Goal: Communication & Community: Answer question/provide support

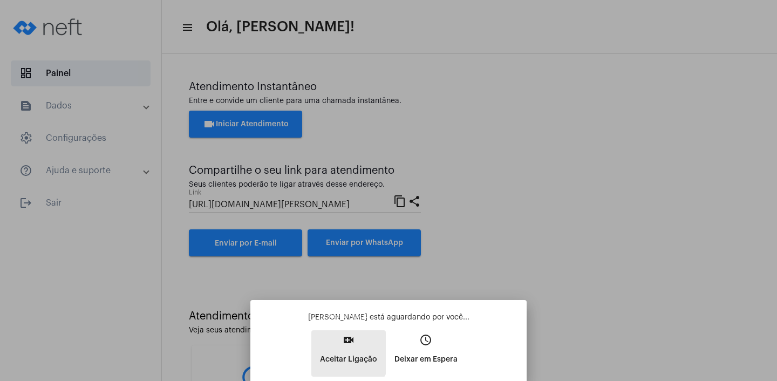
click at [339, 352] on p "Aceitar Ligação" at bounding box center [348, 359] width 57 height 19
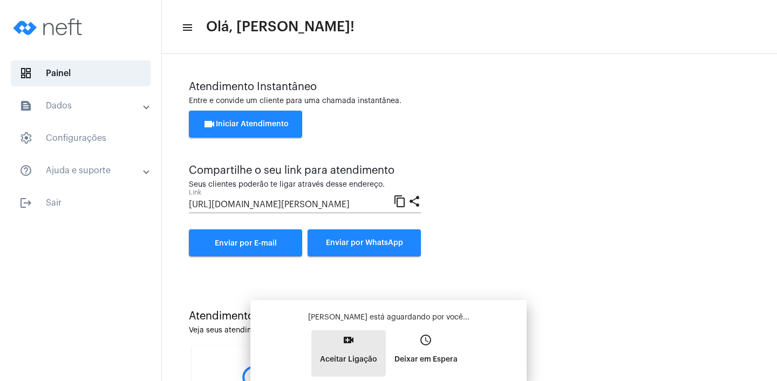
click at [339, 352] on button "video_call Aceitar Ligação" at bounding box center [348, 353] width 74 height 46
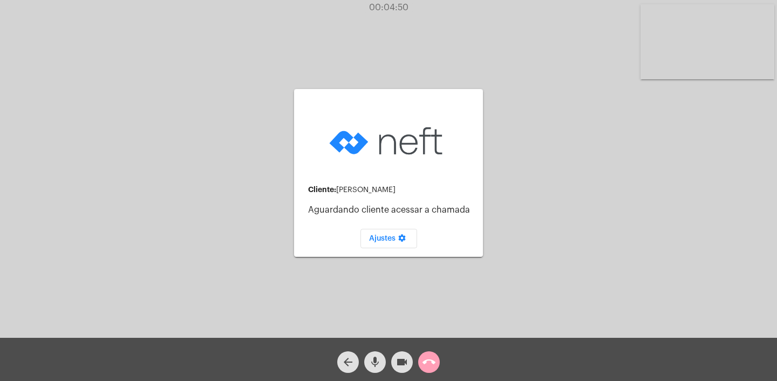
click at [432, 363] on mat-icon "call_end" at bounding box center [428, 362] width 13 height 13
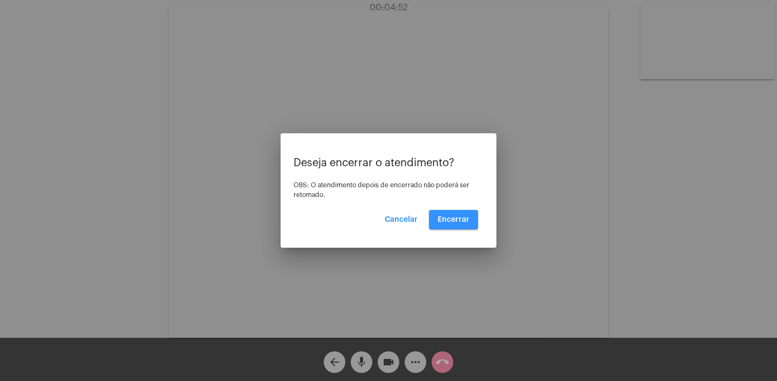
click at [457, 218] on span "Encerrar" at bounding box center [454, 220] width 32 height 8
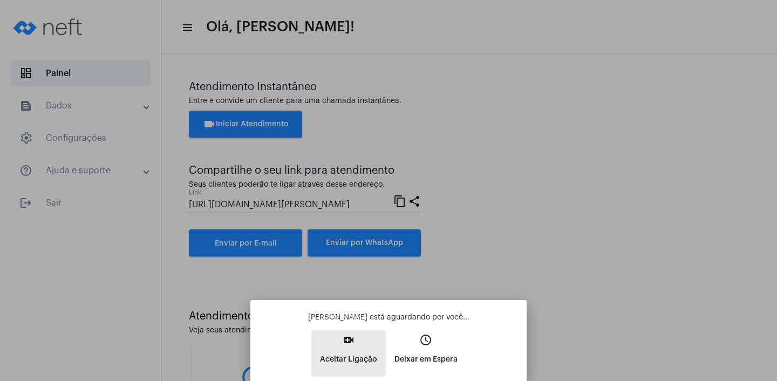
click at [343, 352] on p "Aceitar Ligação" at bounding box center [348, 359] width 57 height 19
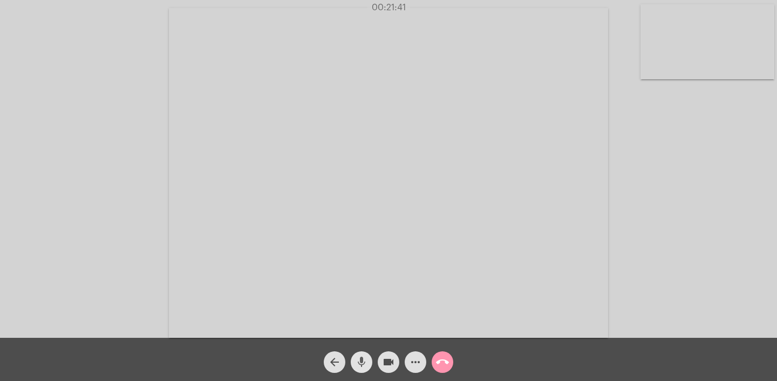
click at [363, 360] on mat-icon "mic" at bounding box center [361, 362] width 13 height 13
click at [443, 364] on mat-icon "call_end" at bounding box center [442, 362] width 13 height 13
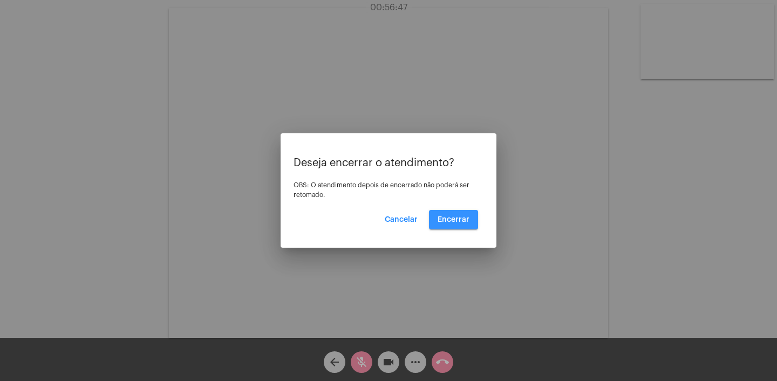
click at [452, 217] on span "Encerrar" at bounding box center [454, 220] width 32 height 8
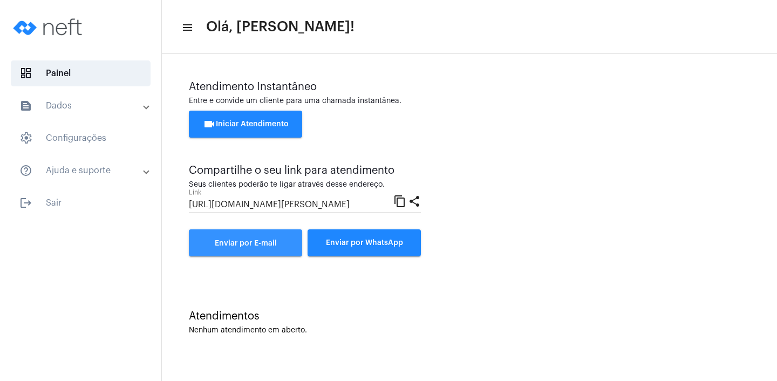
click at [251, 236] on link "Enviar por E-mail" at bounding box center [245, 242] width 113 height 27
click at [238, 247] on span "Enviar por E-mail" at bounding box center [246, 244] width 62 height 8
click at [258, 246] on span "Enviar por E-mail" at bounding box center [246, 244] width 62 height 8
click at [258, 247] on span "Enviar por E-mail" at bounding box center [246, 244] width 62 height 8
click at [255, 245] on span "Enviar por E-mail" at bounding box center [246, 244] width 62 height 8
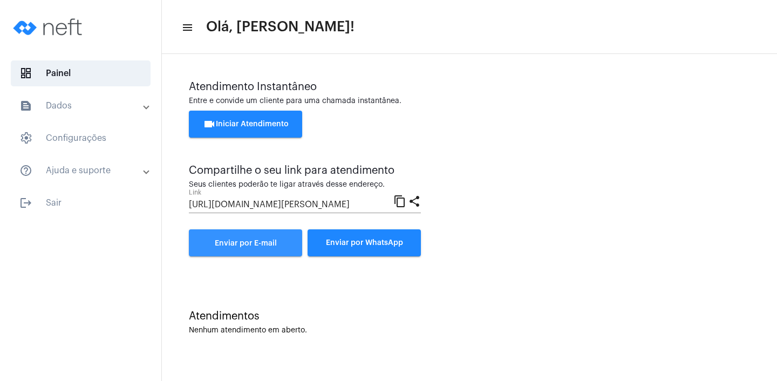
click at [255, 245] on span "Enviar por E-mail" at bounding box center [246, 244] width 62 height 8
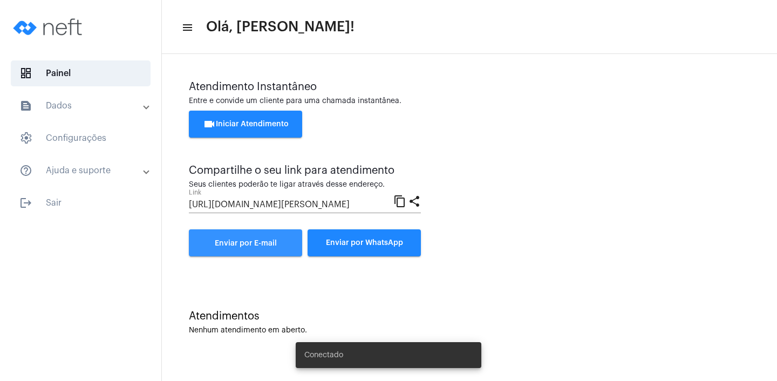
click at [238, 245] on span "Enviar por E-mail" at bounding box center [246, 244] width 62 height 8
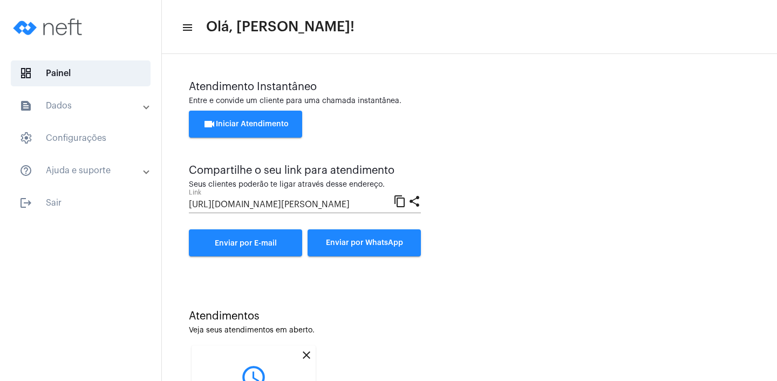
scroll to position [120, 0]
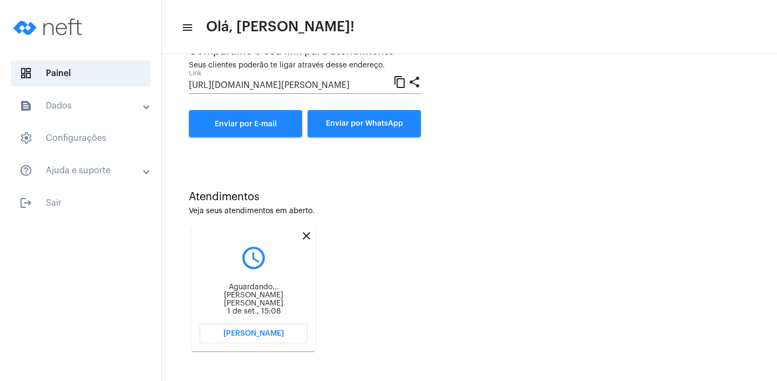
click at [255, 332] on span "[PERSON_NAME]" at bounding box center [253, 334] width 60 height 8
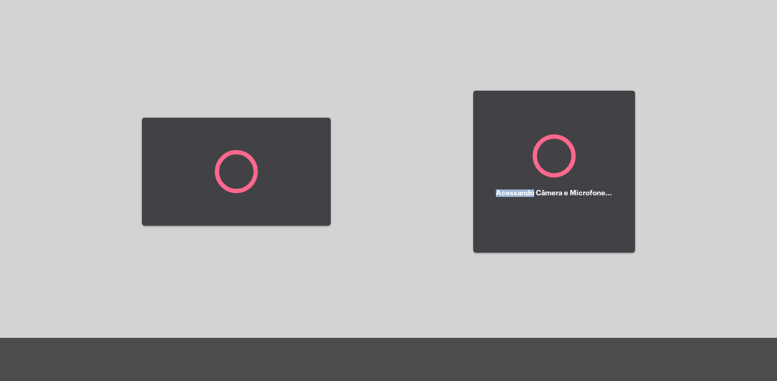
click at [255, 332] on div at bounding box center [236, 171] width 189 height 335
